Goal: Task Accomplishment & Management: Use online tool/utility

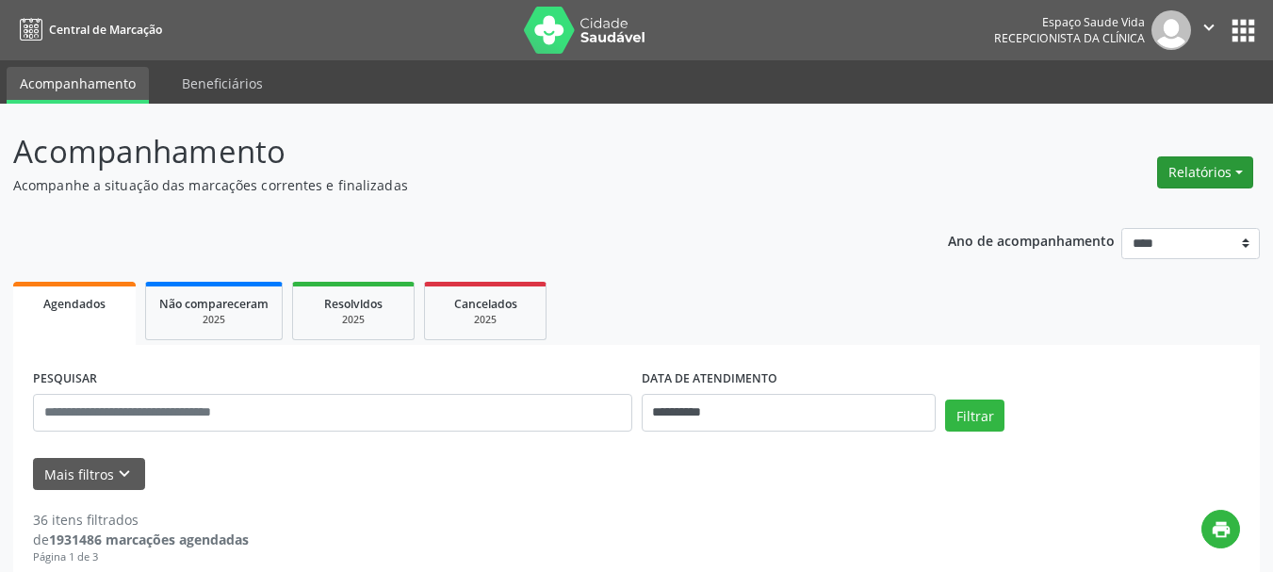
click at [1216, 179] on button "Relatórios" at bounding box center [1205, 172] width 96 height 32
click at [1136, 219] on link "Agendamentos" at bounding box center [1152, 213] width 203 height 26
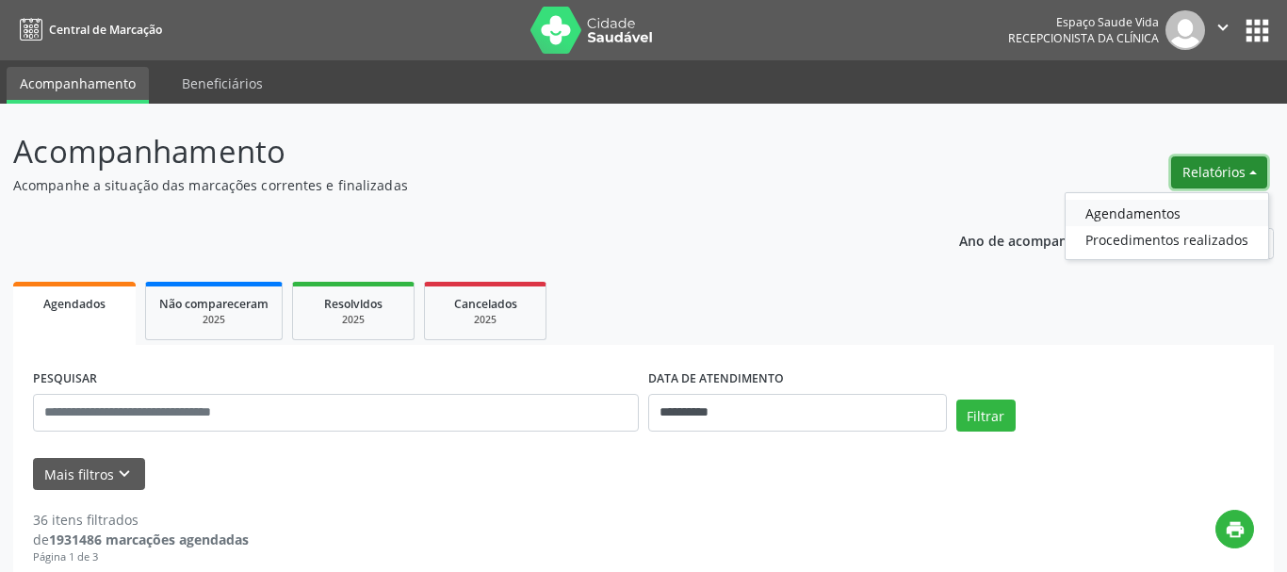
select select "*"
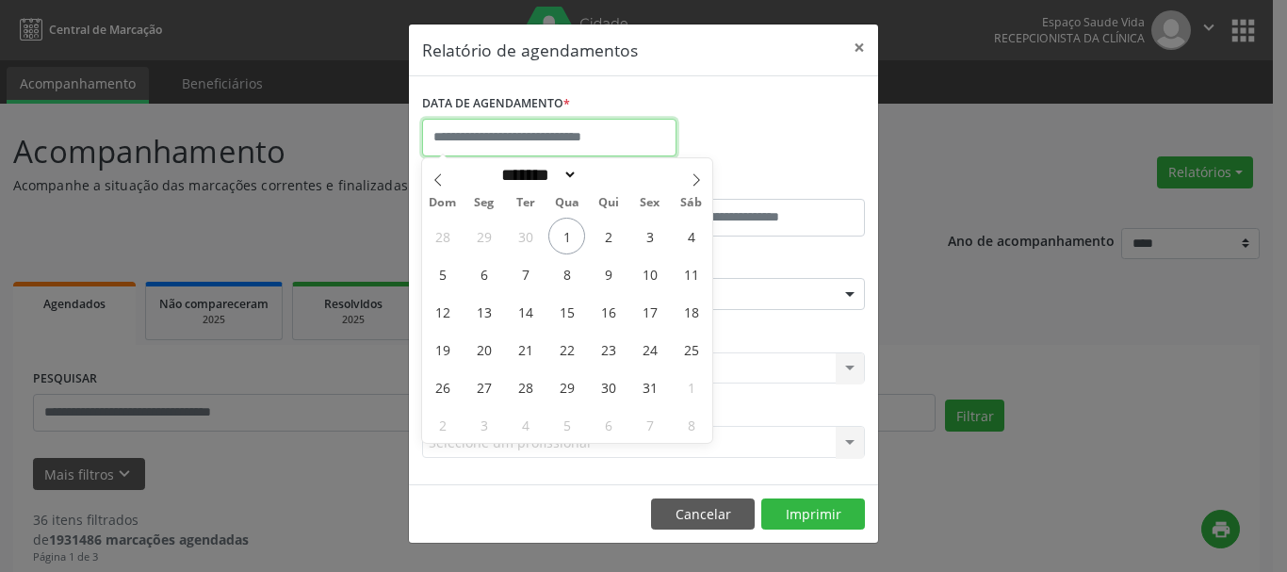
click at [479, 124] on input "text" at bounding box center [549, 138] width 254 height 38
click at [654, 236] on span "3" at bounding box center [649, 236] width 37 height 37
type input "**********"
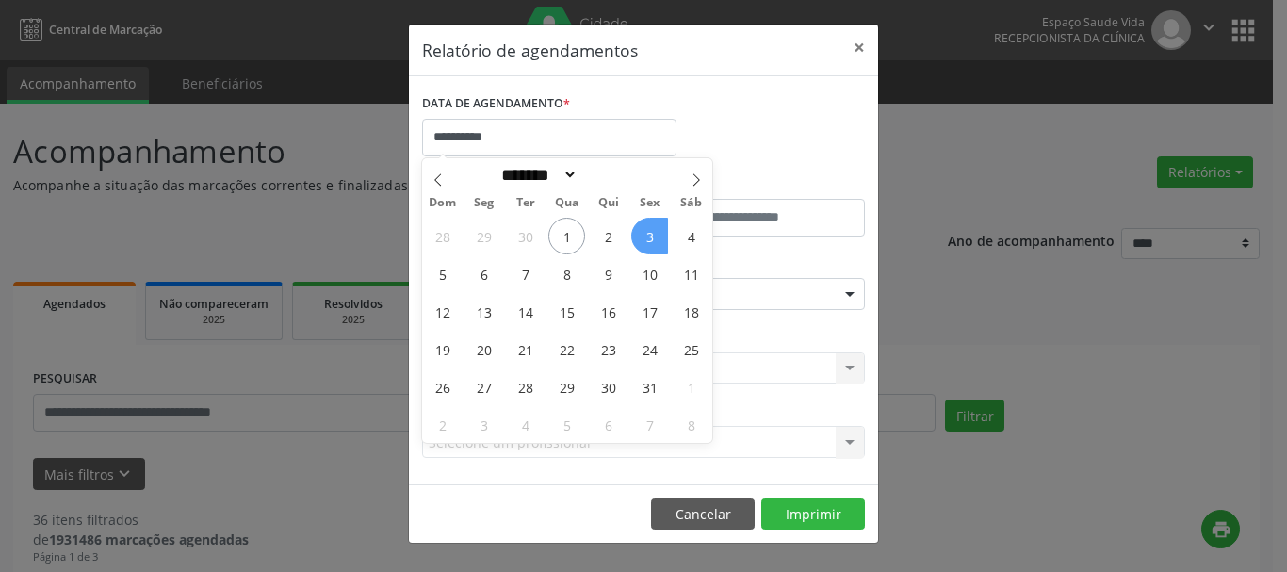
click at [654, 236] on span "3" at bounding box center [649, 236] width 37 height 37
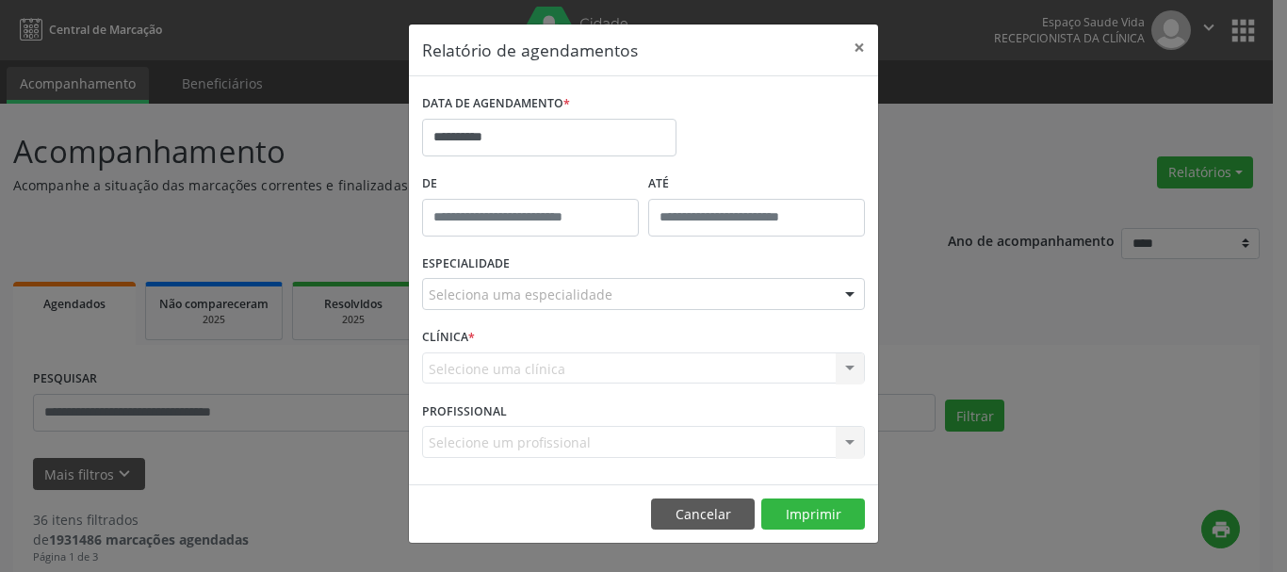
click at [612, 292] on div "Seleciona uma especialidade" at bounding box center [643, 294] width 443 height 32
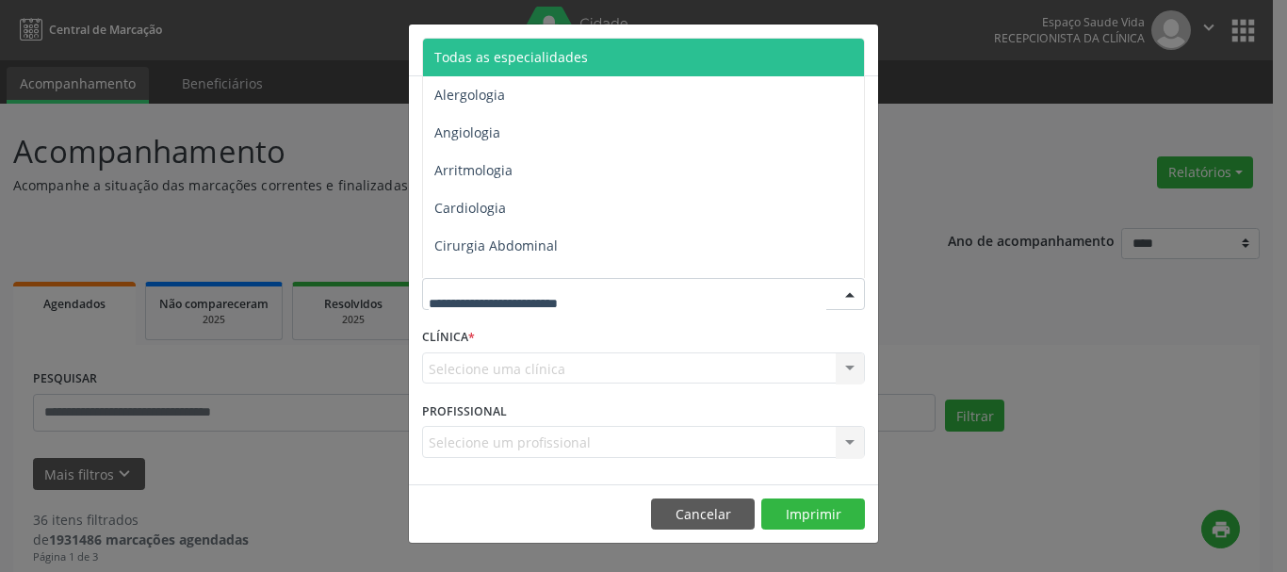
click at [496, 54] on span "Todas as especialidades" at bounding box center [511, 57] width 154 height 18
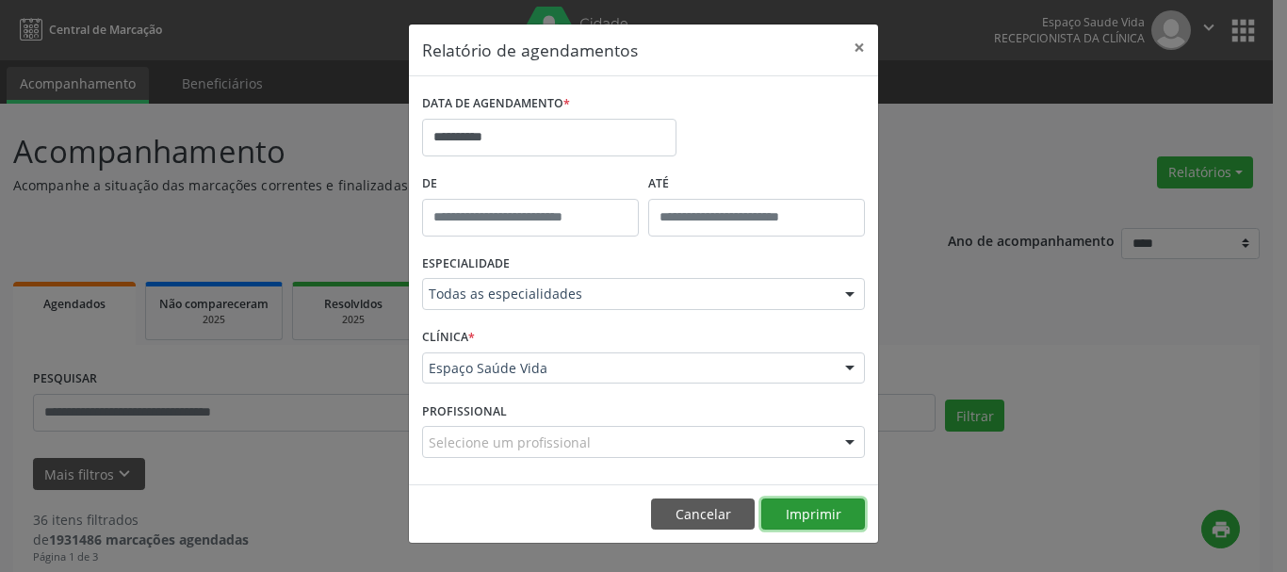
click at [804, 520] on button "Imprimir" at bounding box center [813, 514] width 104 height 32
